Goal: Task Accomplishment & Management: Use online tool/utility

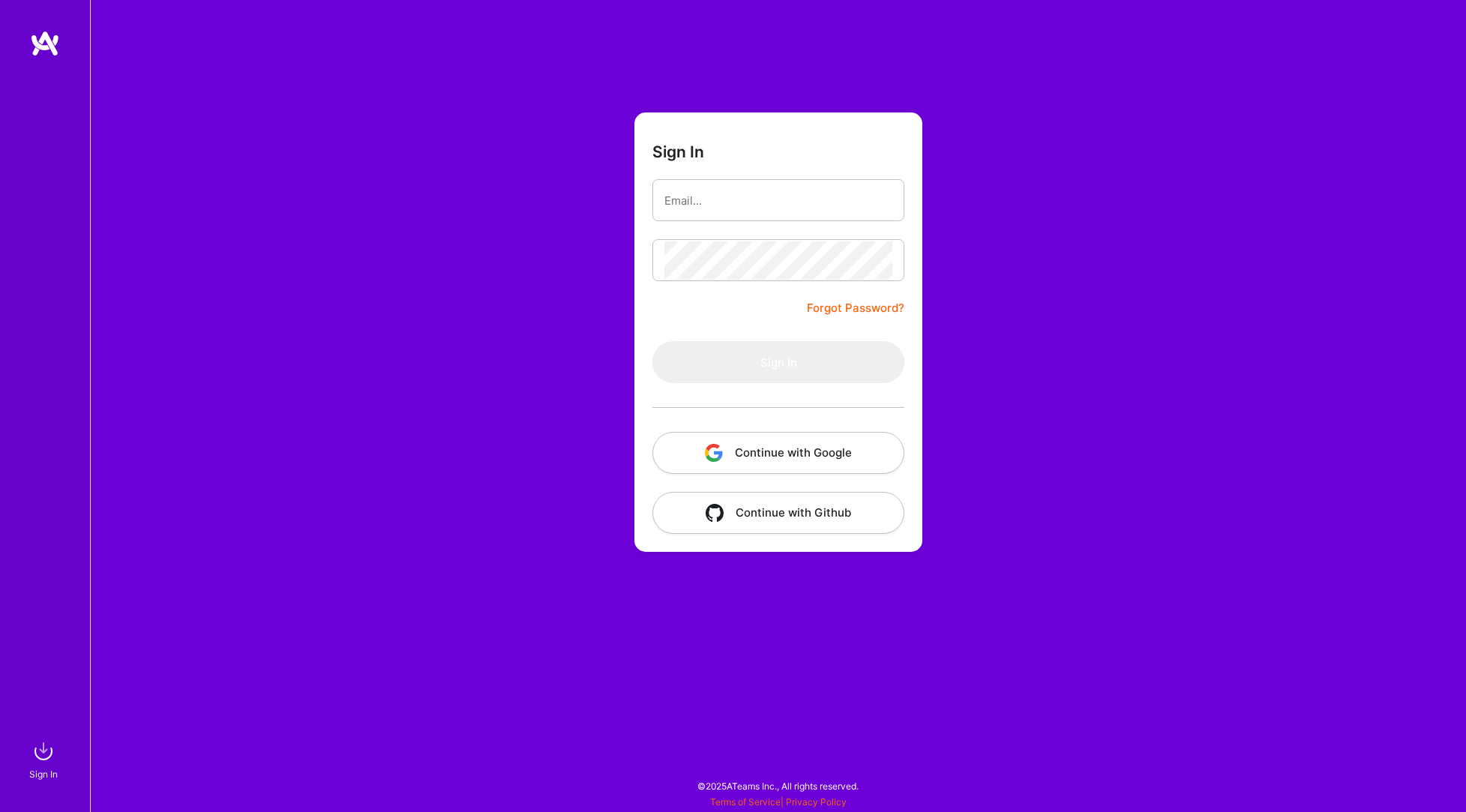
type input "[PERSON_NAME][EMAIL_ADDRESS][DOMAIN_NAME]"
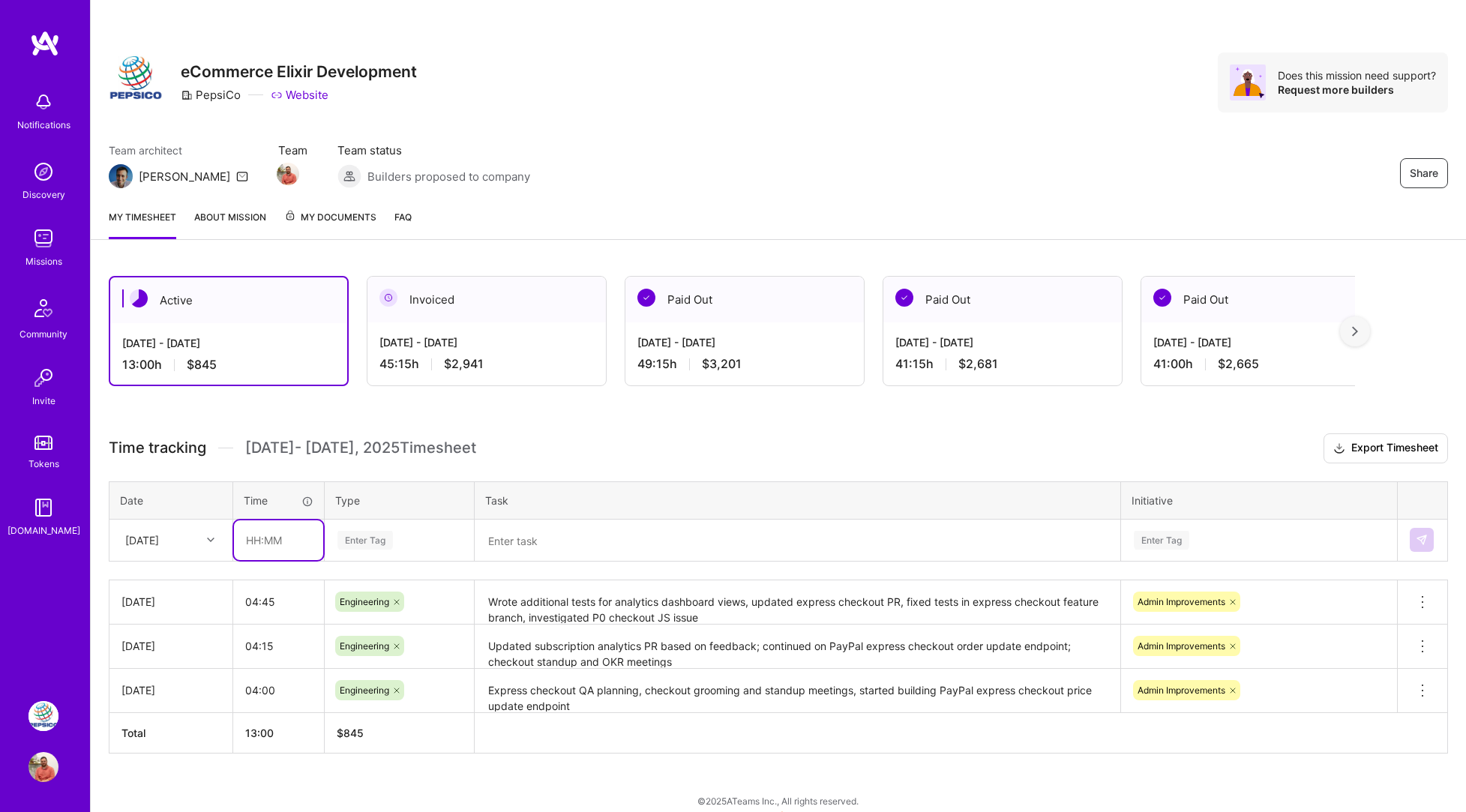
click at [270, 550] on input "text" at bounding box center [278, 540] width 89 height 40
type input "5"
type input "04:00"
click at [382, 532] on div "Enter Tag" at bounding box center [365, 540] width 56 height 23
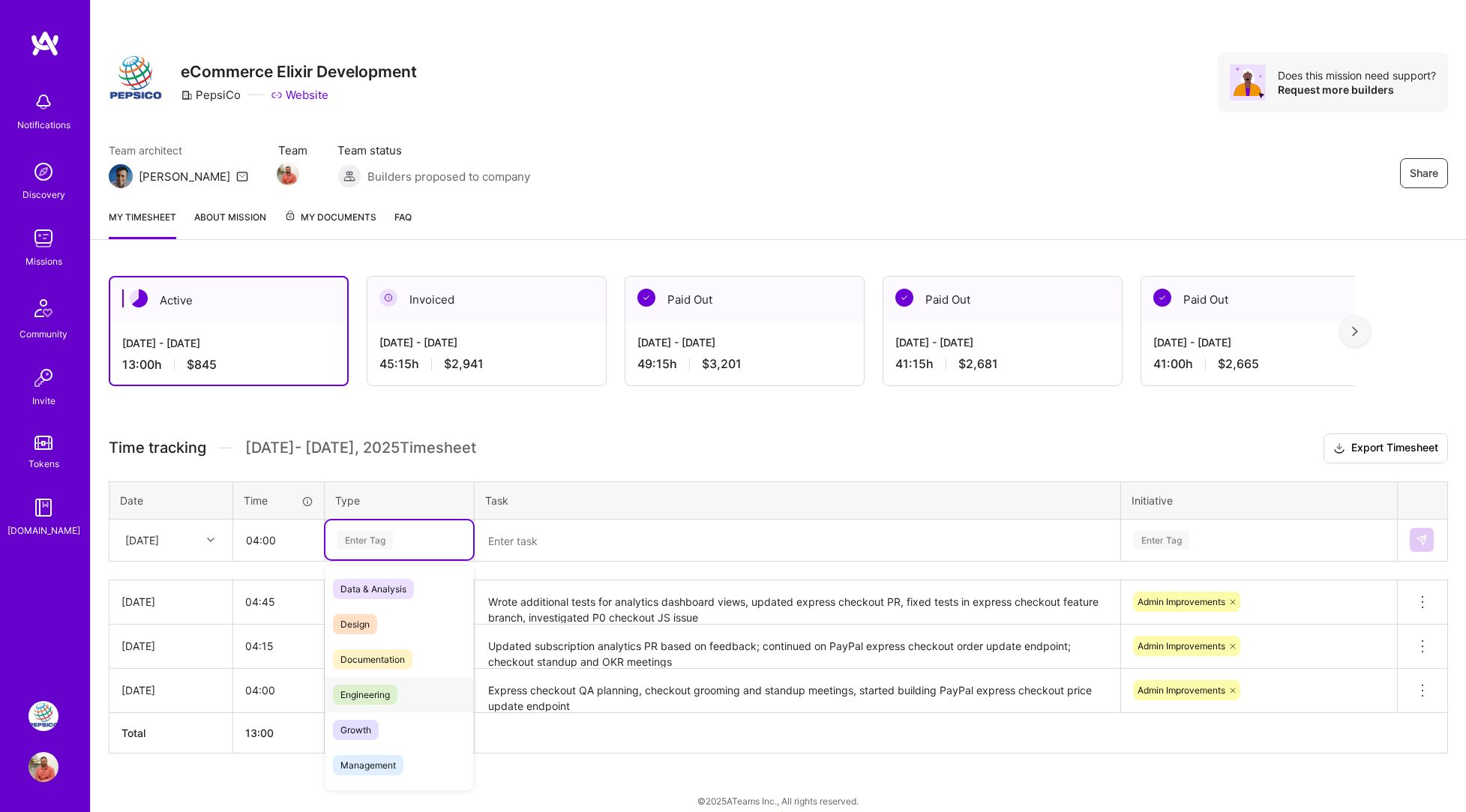
click at [376, 703] on span "Engineering" at bounding box center [365, 694] width 65 height 20
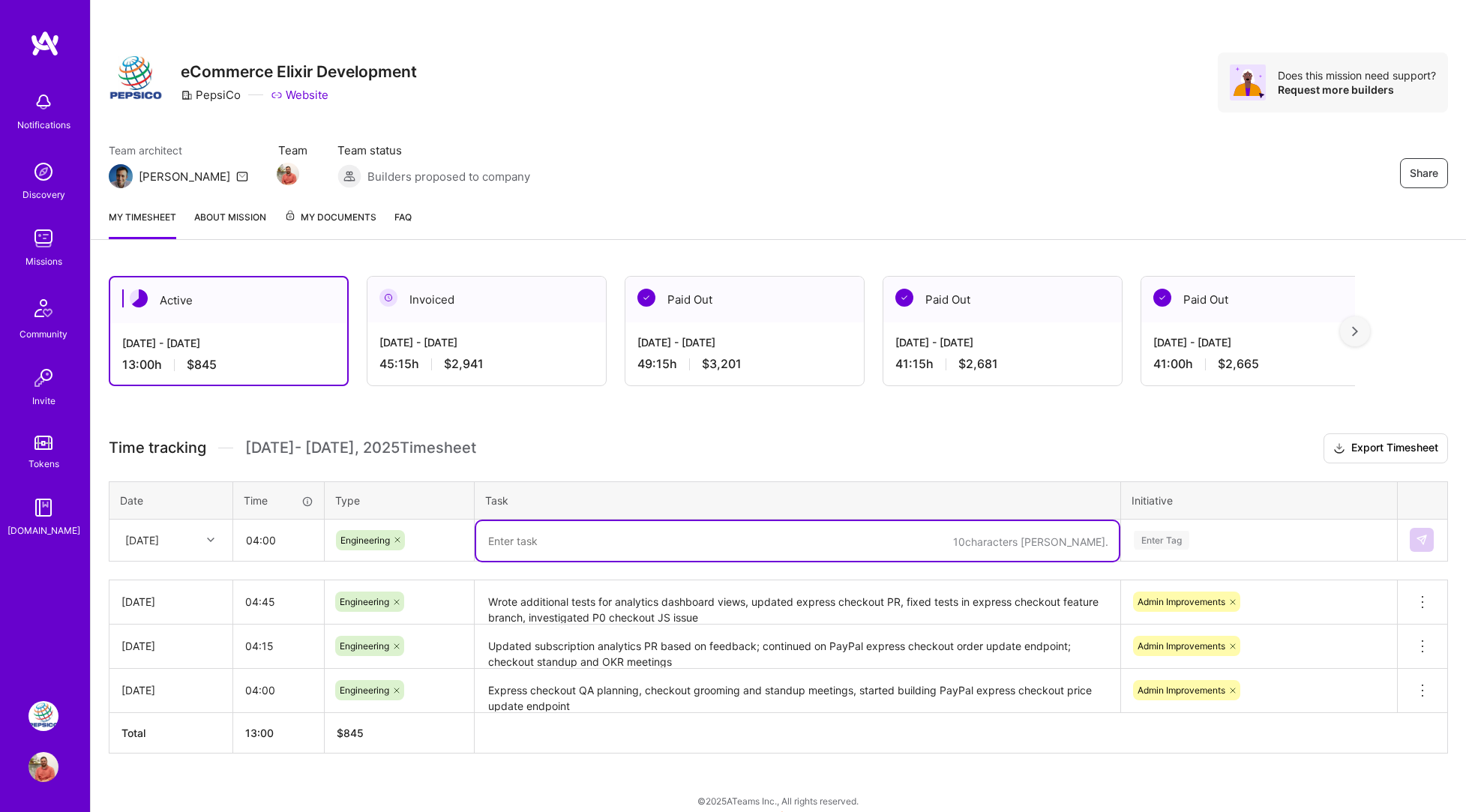
click at [546, 540] on textarea at bounding box center [797, 541] width 642 height 40
click at [559, 543] on textarea "Finish tests and opened PR for paypal order price update mutation; checkout sta…" at bounding box center [797, 541] width 642 height 40
click at [516, 541] on textarea "Finish tests, opened PR, and manually tested paypal order price update mutation…" at bounding box center [797, 541] width 642 height 40
click at [1089, 539] on textarea "Finished tests, opened PR, and manually tested paypal order price update mutati…" at bounding box center [797, 541] width 642 height 40
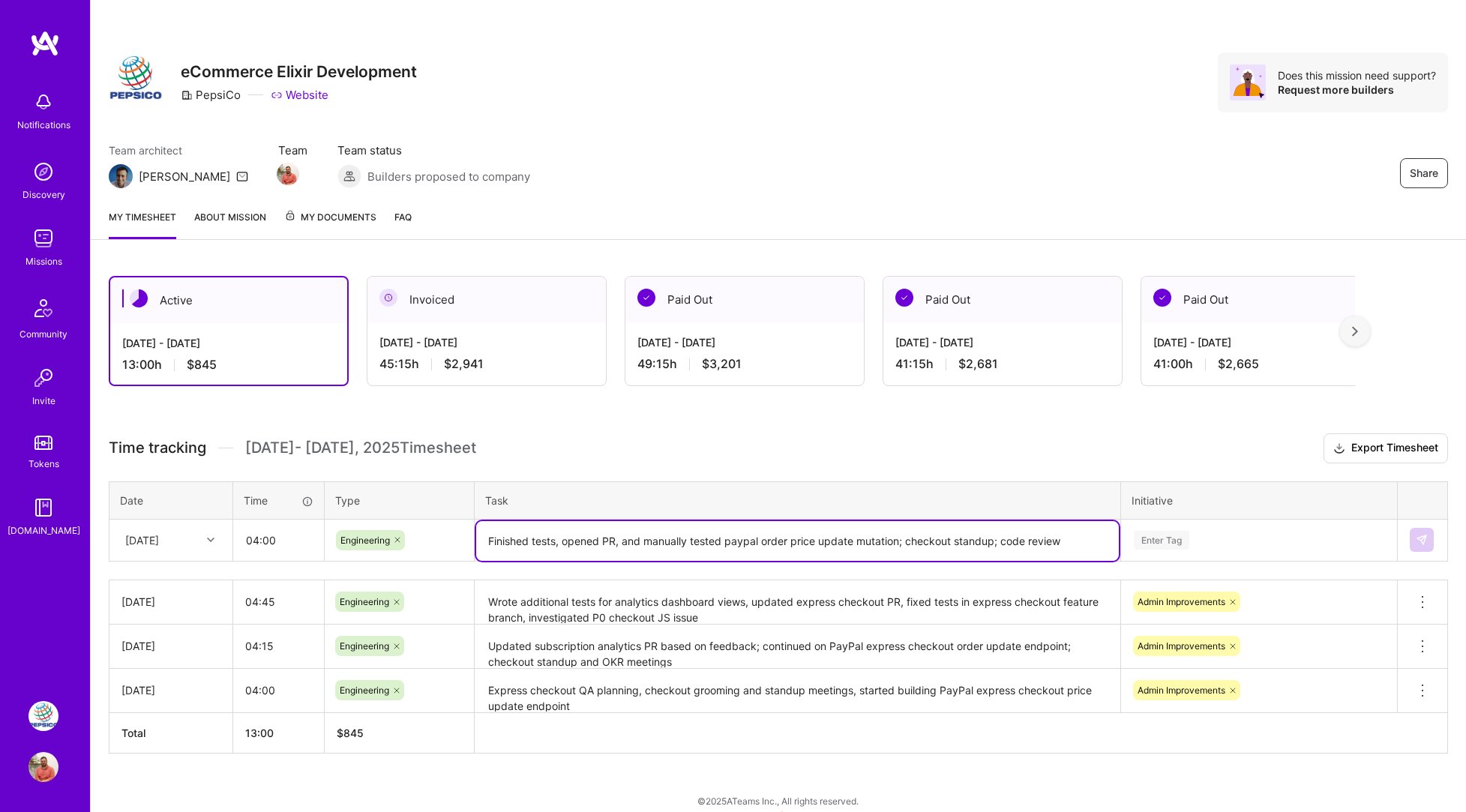
type textarea "Finished tests, opened PR, and manually tested paypal order price update mutati…"
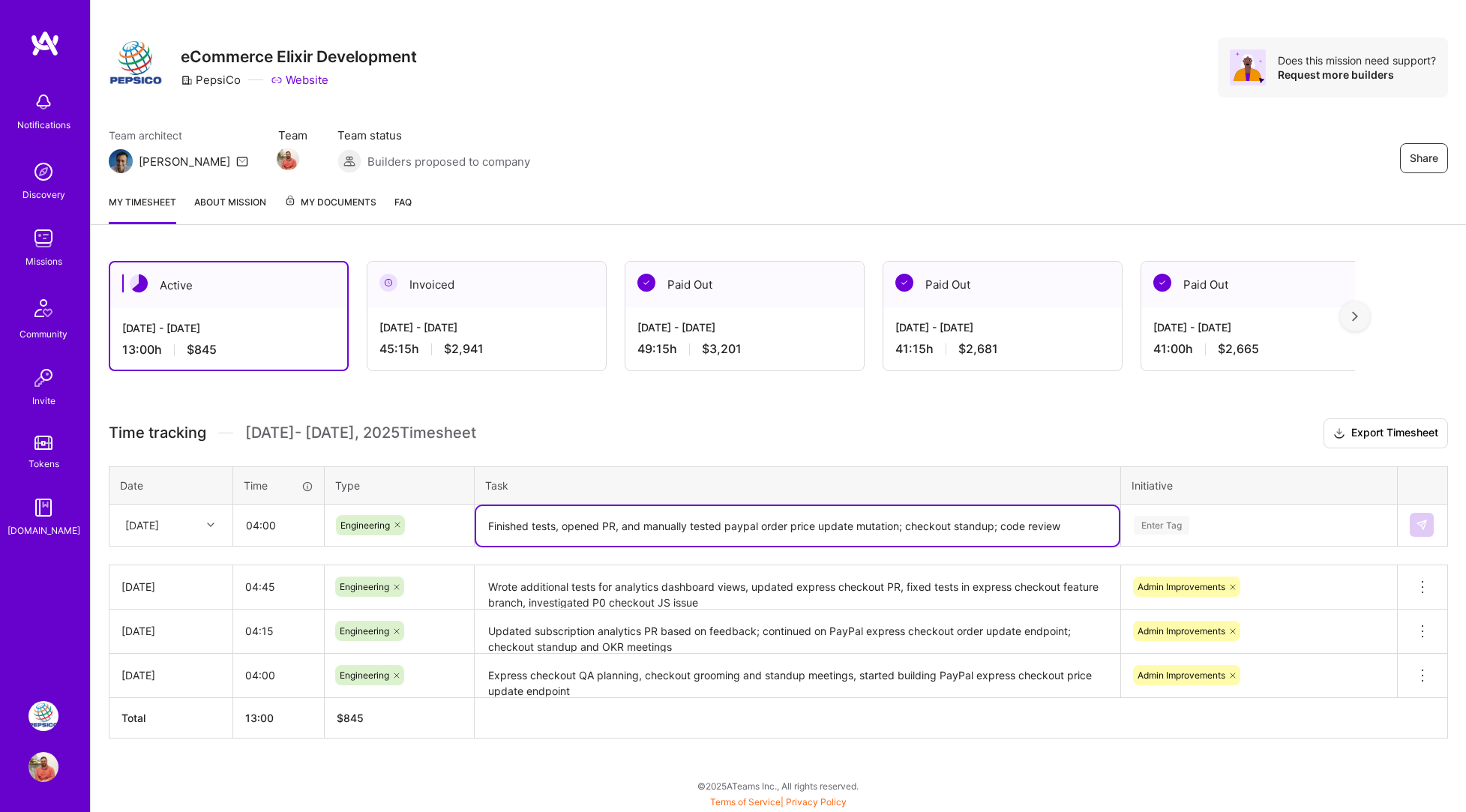
click at [1197, 541] on div "Enter Tag" at bounding box center [1259, 525] width 275 height 39
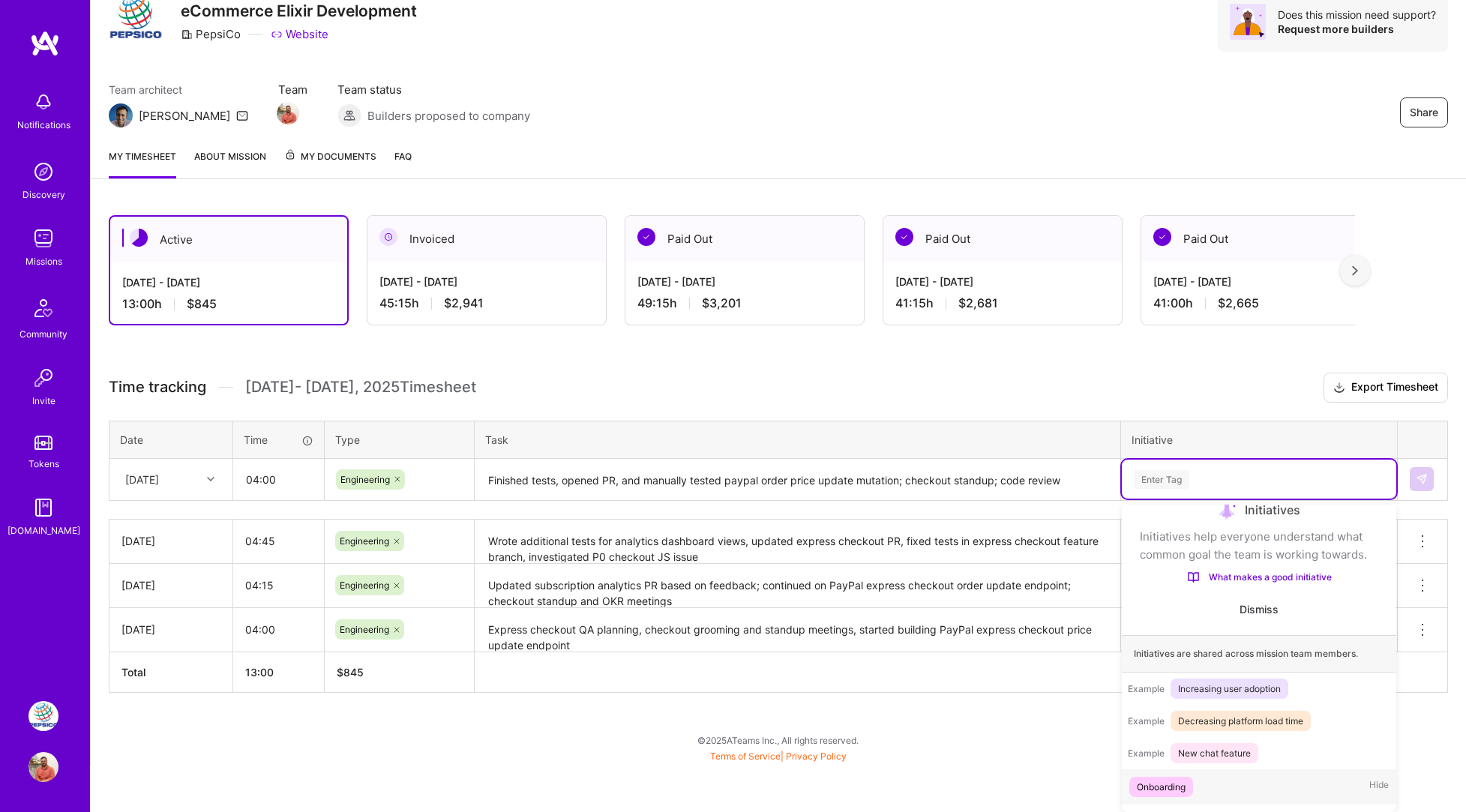
scroll to position [87, 0]
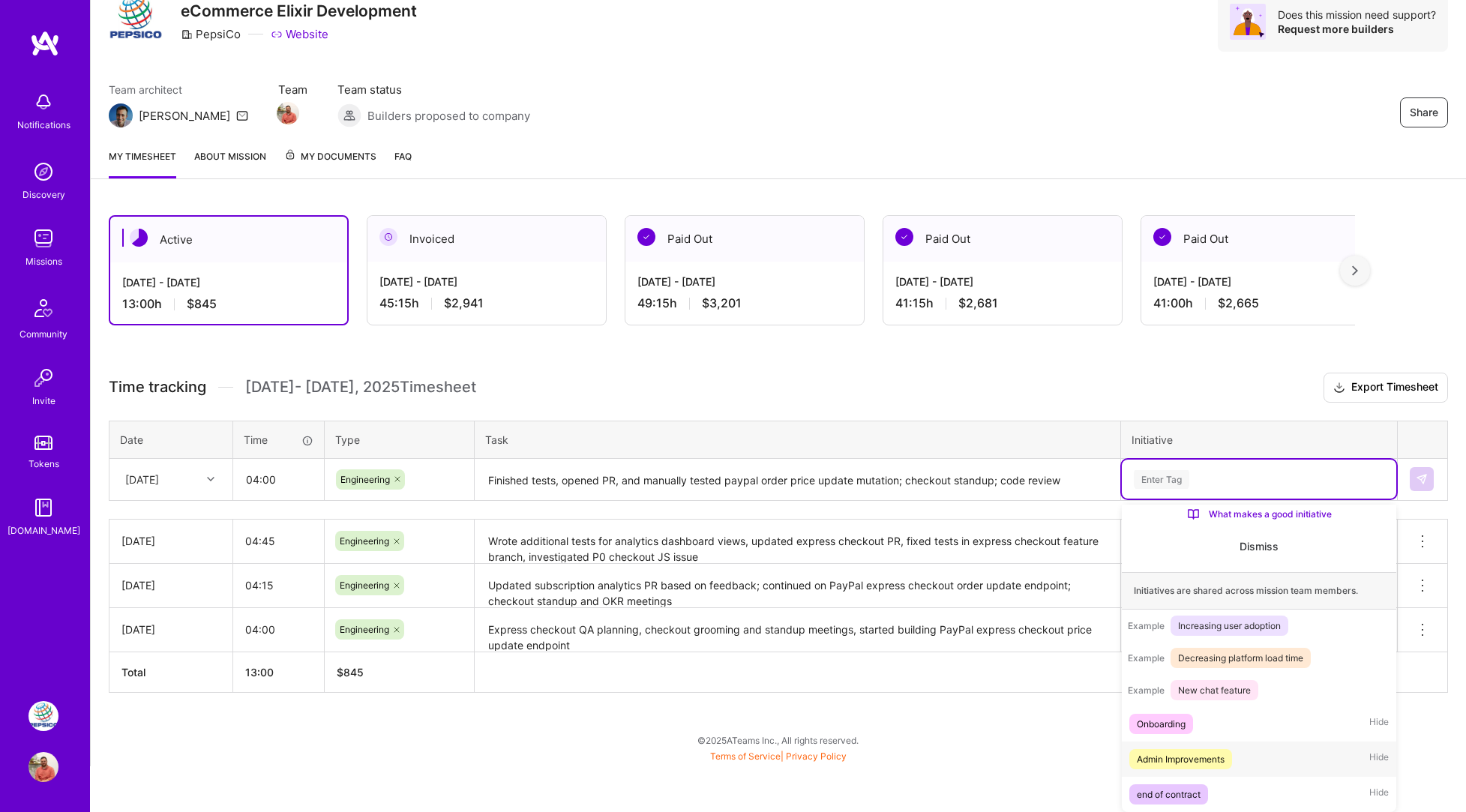
click at [1189, 755] on div "Admin Improvements" at bounding box center [1181, 759] width 87 height 16
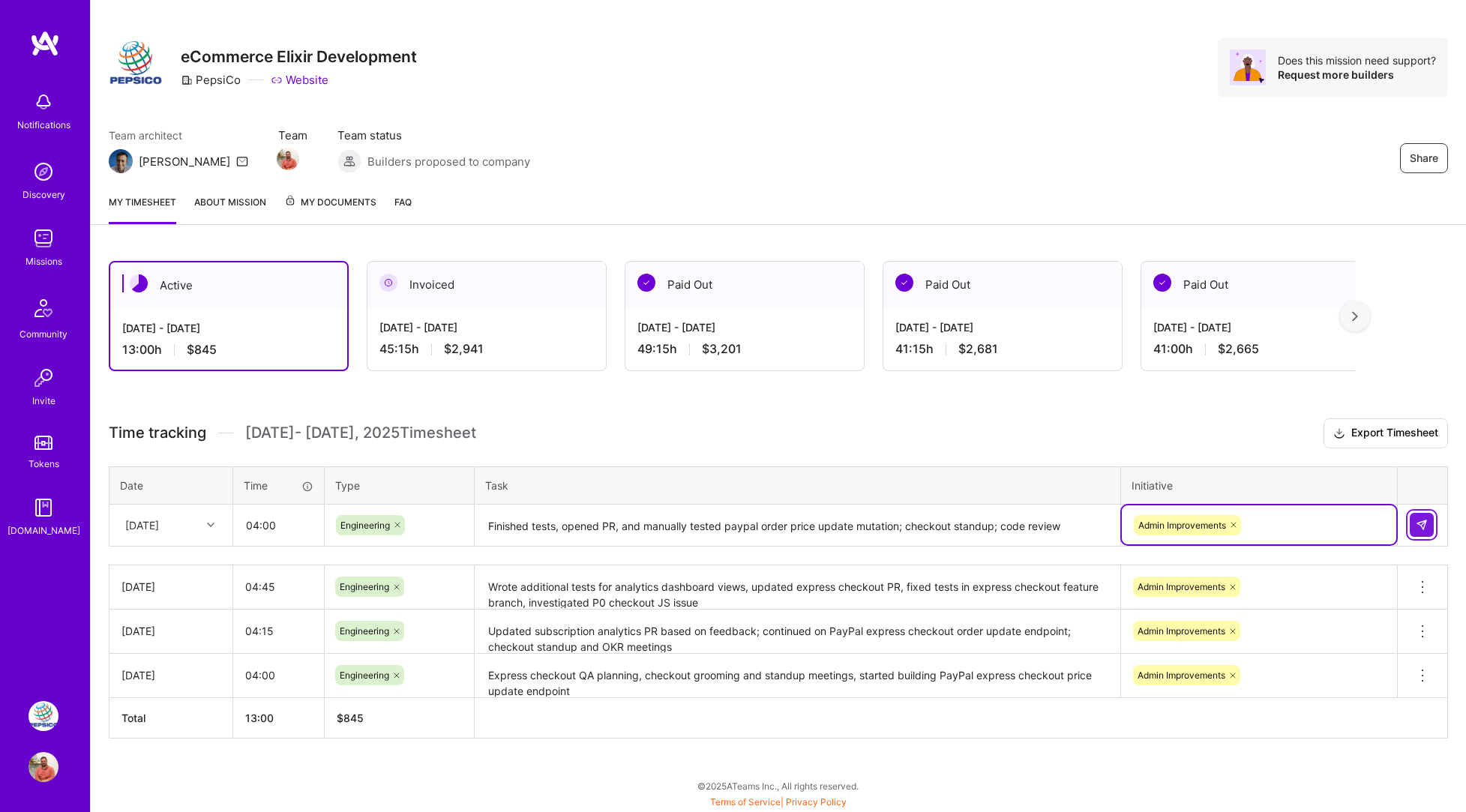
click at [1432, 526] on button at bounding box center [1422, 525] width 24 height 24
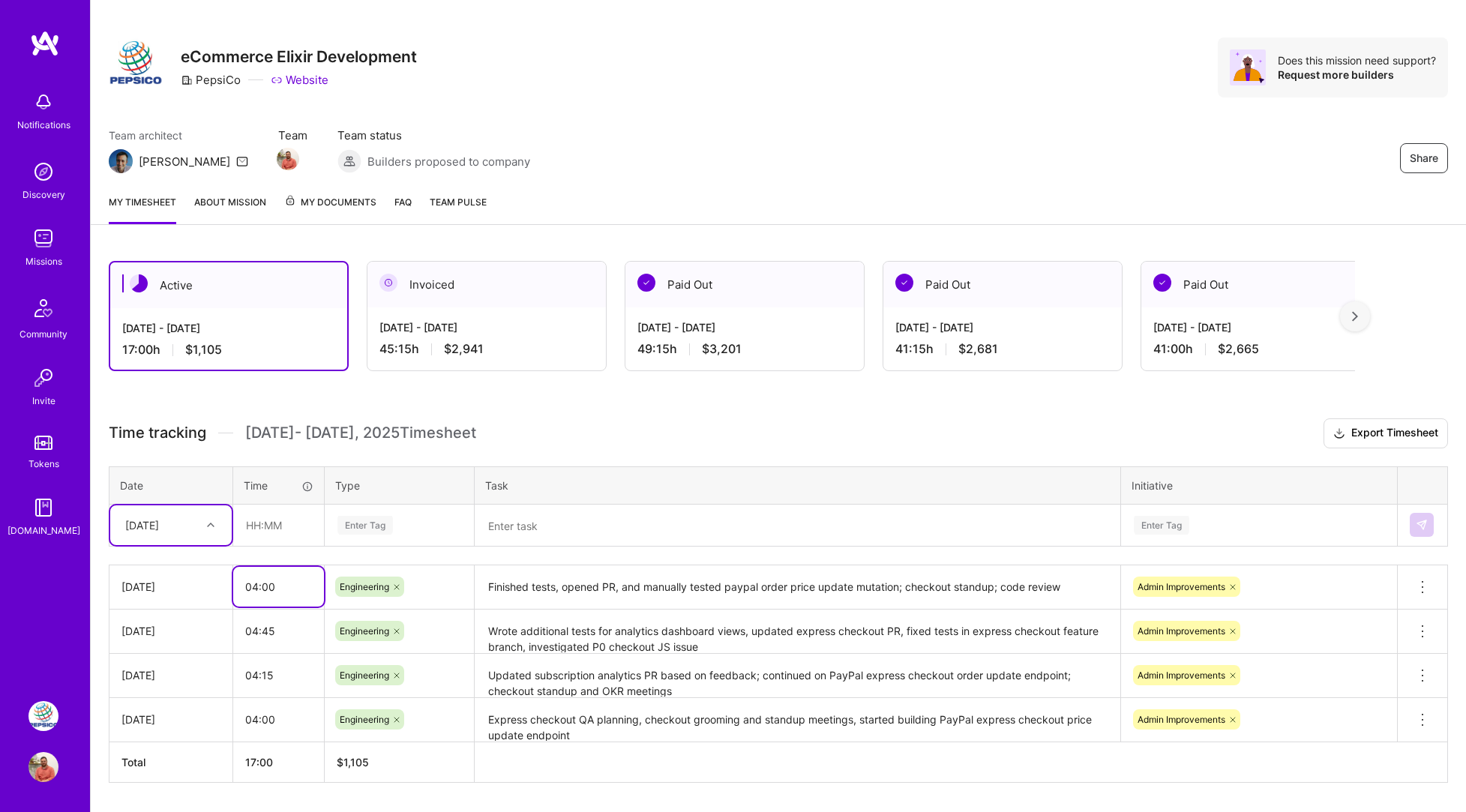
click at [270, 587] on input "04:00" at bounding box center [278, 587] width 91 height 40
type input "04:15"
click at [528, 407] on div "Active [DATE] - [DATE] 17:00 h $1,105 Invoiced [DATE] - [DATE] 45:15 h $2,941 P…" at bounding box center [779, 550] width 1376 height 613
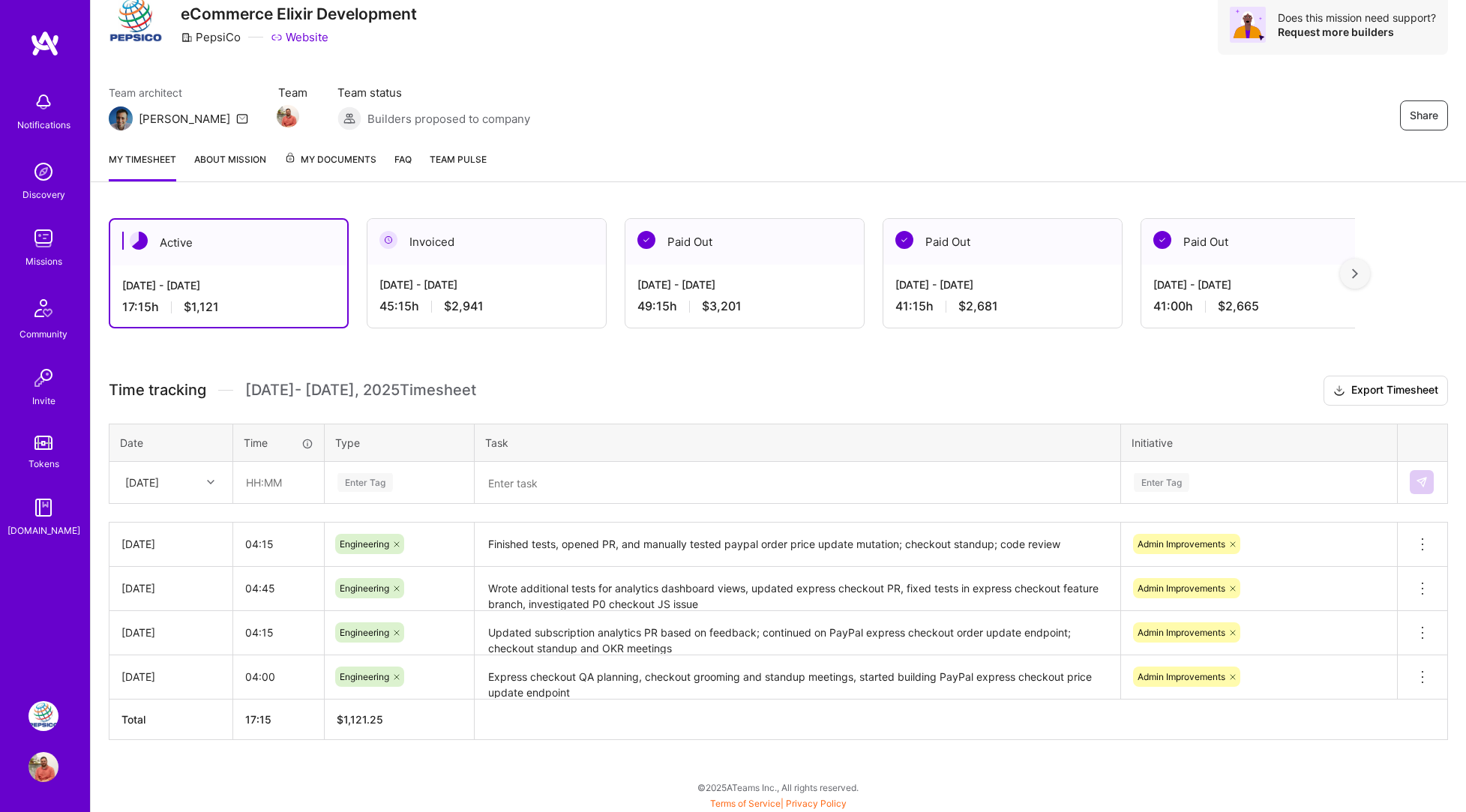
scroll to position [0, 0]
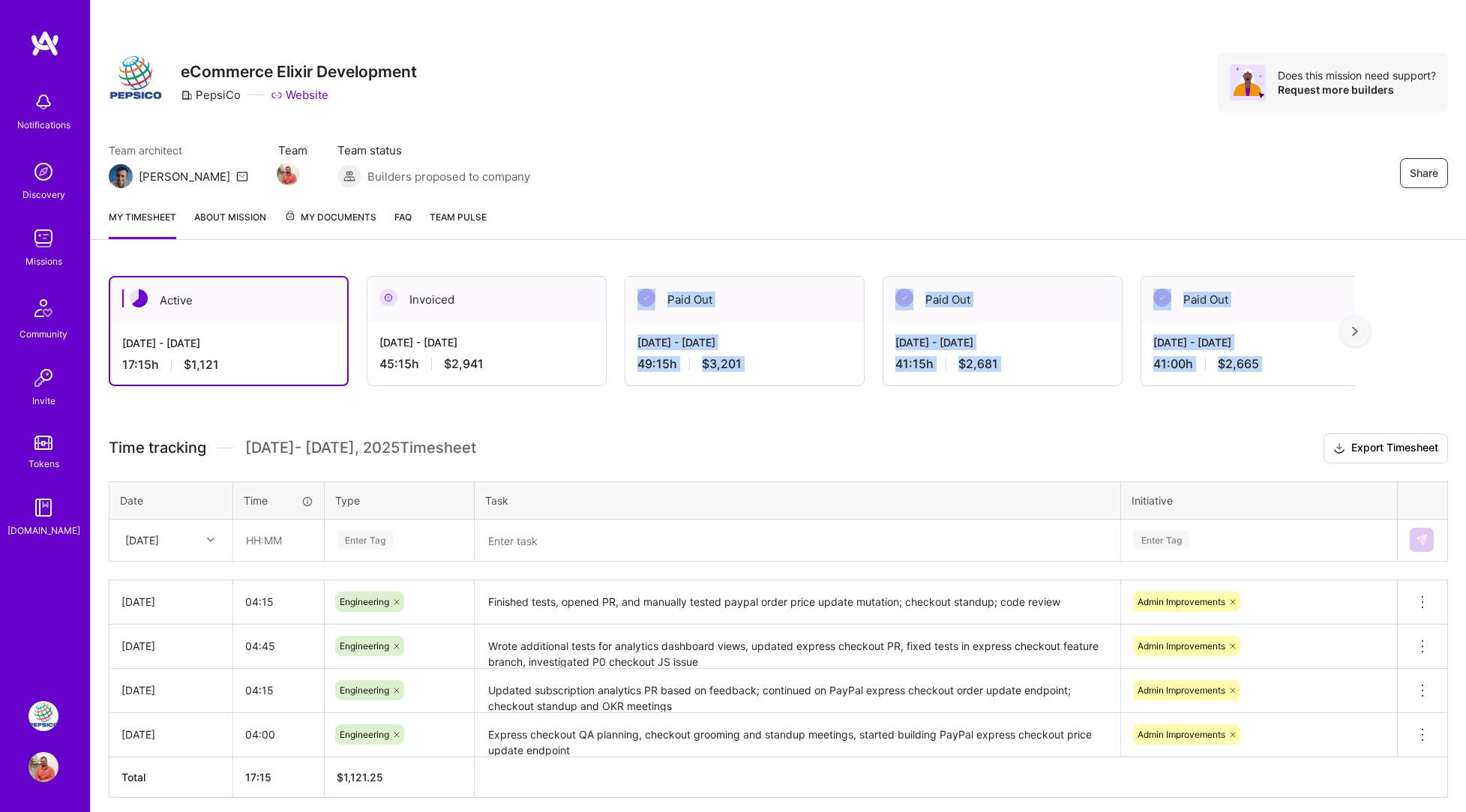
click at [534, 386] on div "Active [DATE] - [DATE] 17:15 h $1,121 Invoiced [DATE] - [DATE] 45:15 h $2,941 P…" at bounding box center [732, 330] width 1247 height 110
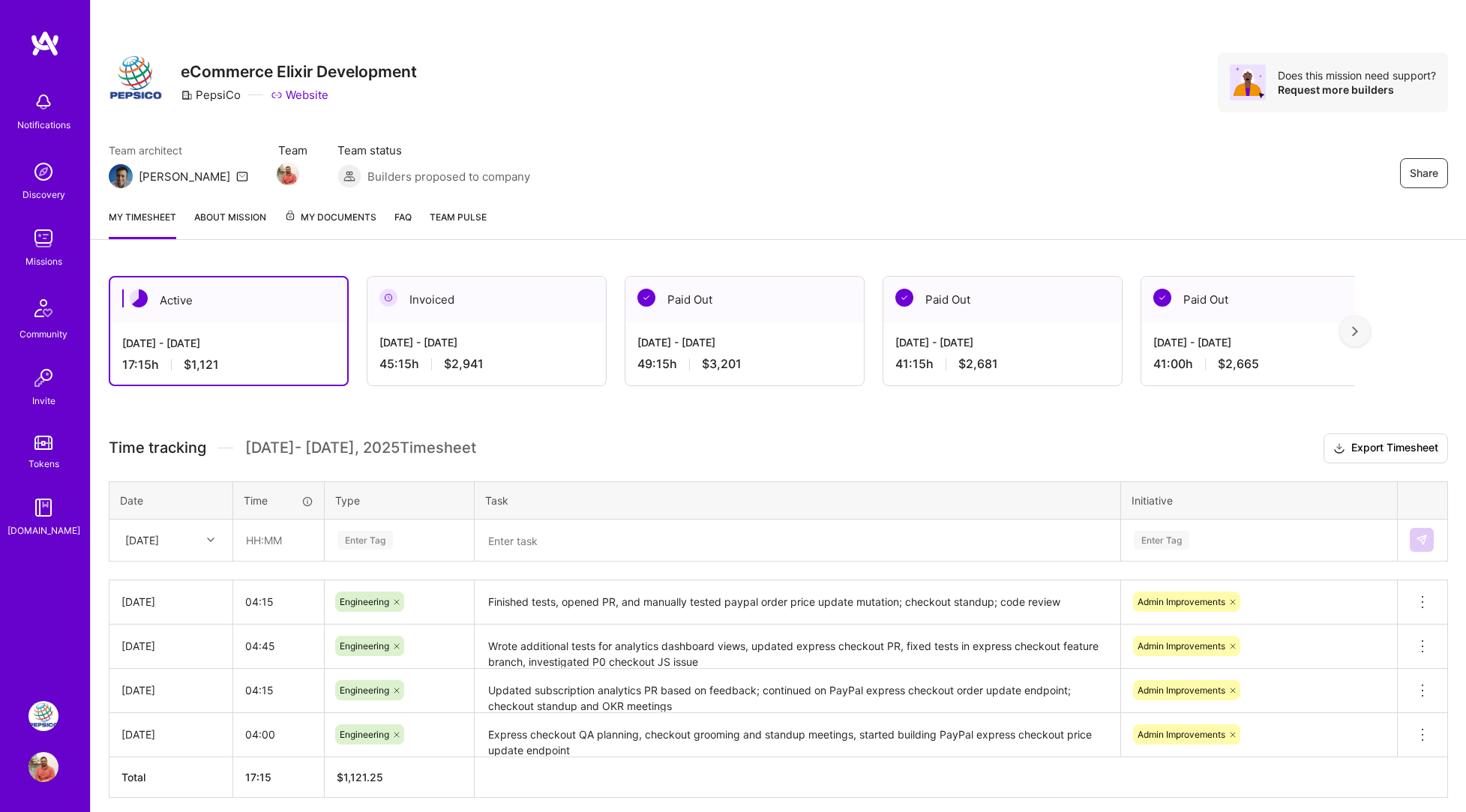
click at [492, 417] on div "Active [DATE] - [DATE] 17:15 h $1,121 Invoiced [DATE] - [DATE] 45:15 h $2,941 P…" at bounding box center [779, 565] width 1376 height 613
